Goal: Obtain resource: Download file/media

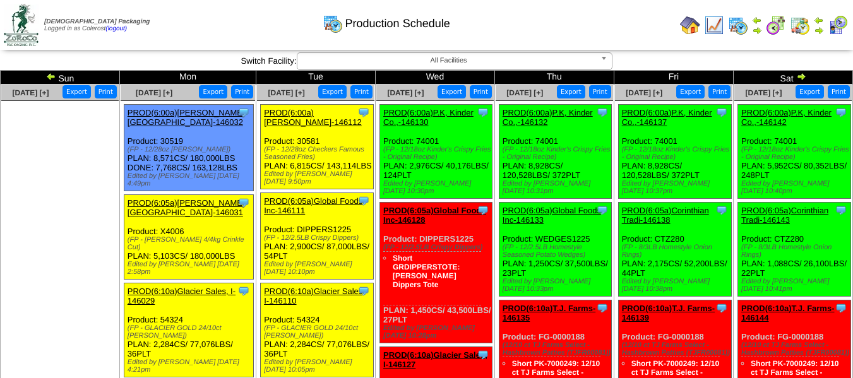
click at [47, 78] on img at bounding box center [51, 76] width 10 height 10
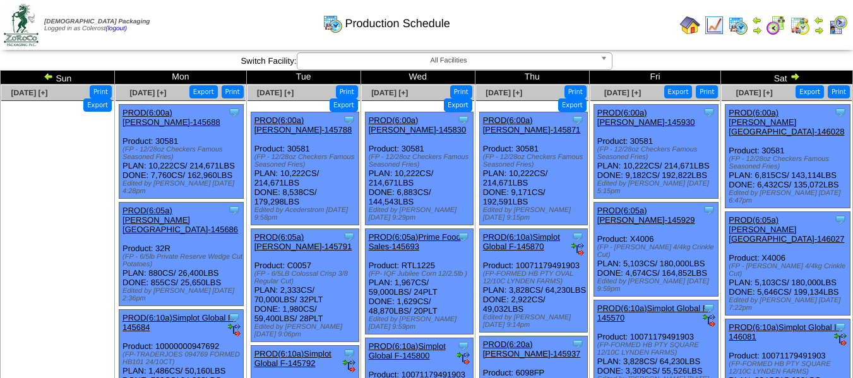
click at [447, 99] on button "Export" at bounding box center [458, 105] width 28 height 13
click at [565, 99] on button "Export" at bounding box center [572, 105] width 28 height 13
click at [689, 90] on button "Export" at bounding box center [679, 91] width 28 height 13
click at [817, 95] on button "Export" at bounding box center [810, 91] width 28 height 13
click at [800, 76] on img at bounding box center [795, 76] width 10 height 10
